Goal: Browse casually

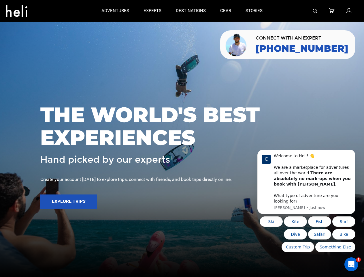
click at [182, 138] on span "THE WORLD'S BEST EXPERIENCES" at bounding box center [181, 126] width 283 height 46
click at [16, 9] on icon at bounding box center [17, 9] width 22 height 9
click at [315, 11] on img at bounding box center [315, 11] width 5 height 5
click at [182, 138] on span "THE WORLD'S BEST EXPERIENCES" at bounding box center [181, 126] width 283 height 46
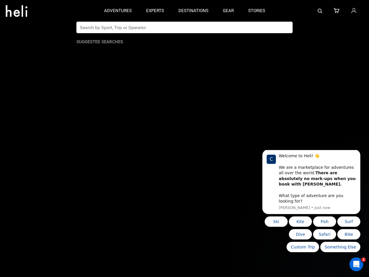
click at [69, 201] on button "Explore Trips" at bounding box center [68, 201] width 57 height 14
click at [306, 184] on b "There are absolutely no mark-ups when you book with [PERSON_NAME]." at bounding box center [317, 178] width 77 height 16
